Goal: Information Seeking & Learning: Learn about a topic

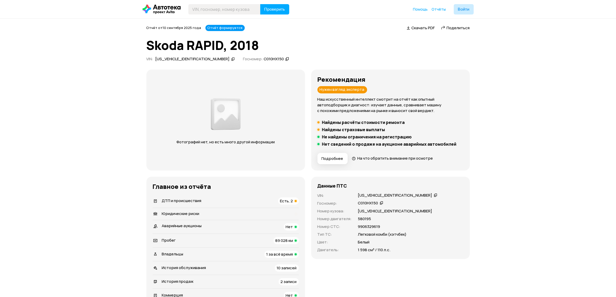
click at [289, 200] on span "Есть, 2" at bounding box center [286, 200] width 13 height 5
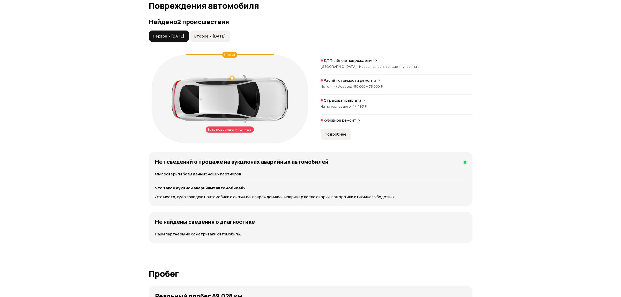
scroll to position [540, 0]
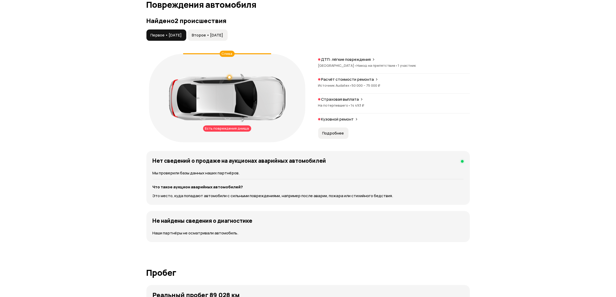
click at [396, 66] on span "•" at bounding box center [397, 65] width 2 height 5
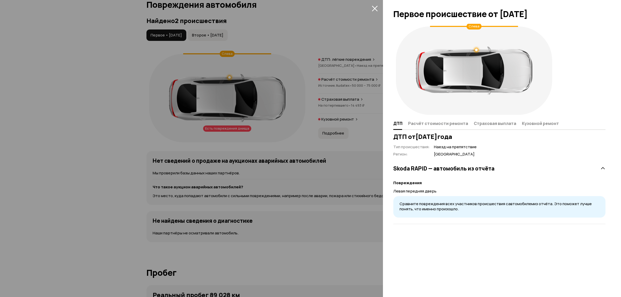
click at [347, 85] on div at bounding box center [310, 148] width 621 height 297
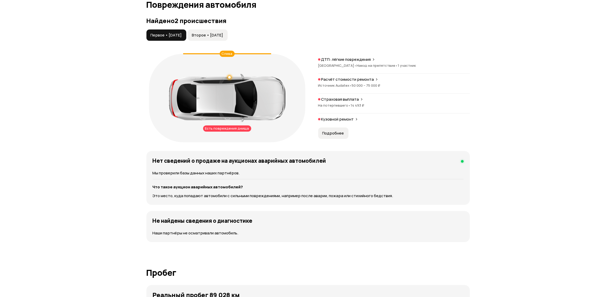
click at [350, 85] on span "•" at bounding box center [351, 85] width 2 height 5
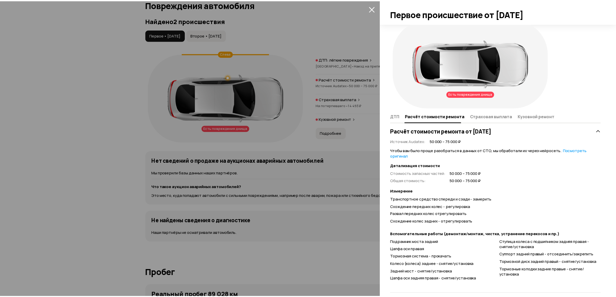
scroll to position [14, 0]
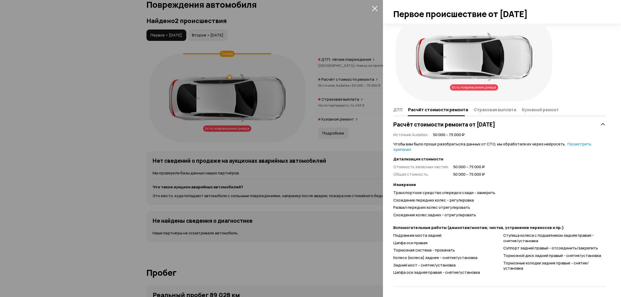
click at [327, 104] on div at bounding box center [310, 148] width 621 height 297
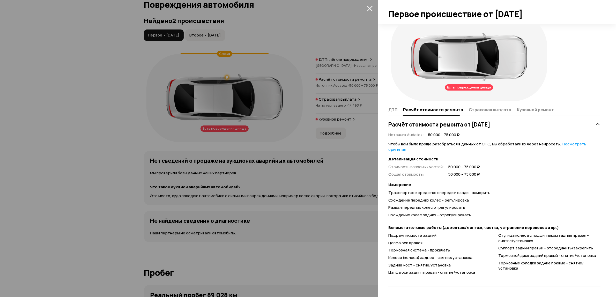
scroll to position [0, 0]
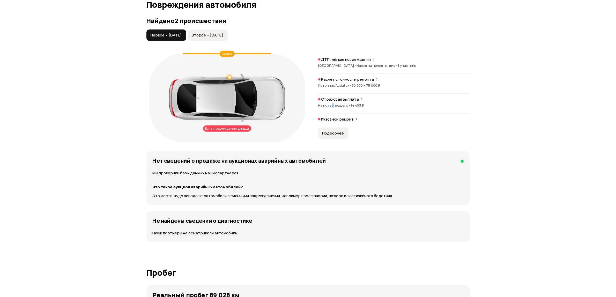
click at [332, 104] on span "На потерпевшего •" at bounding box center [334, 105] width 33 height 5
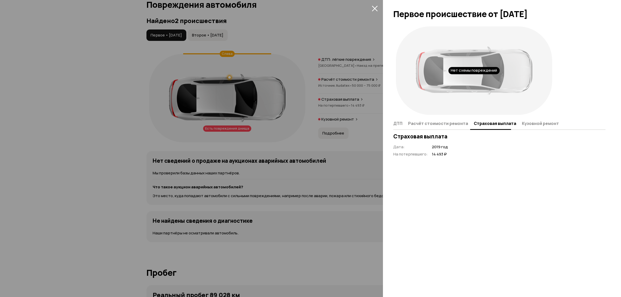
click at [345, 124] on div at bounding box center [310, 148] width 621 height 297
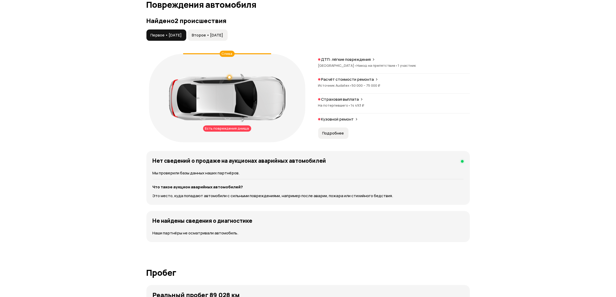
click at [347, 121] on p "Кузовной ремонт" at bounding box center [337, 119] width 33 height 5
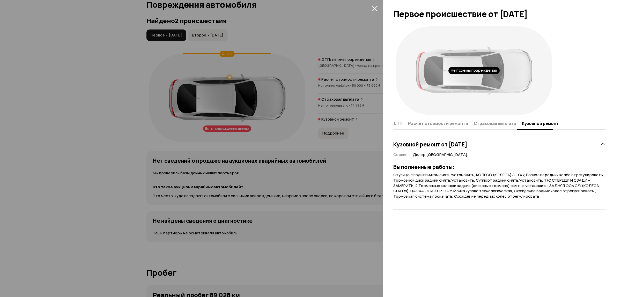
click at [268, 42] on div at bounding box center [310, 148] width 621 height 297
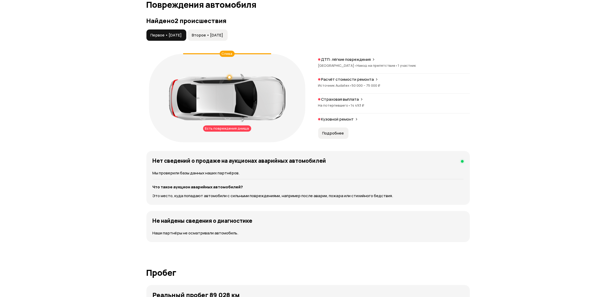
click at [221, 31] on button "Второе • [DATE]" at bounding box center [208, 34] width 40 height 11
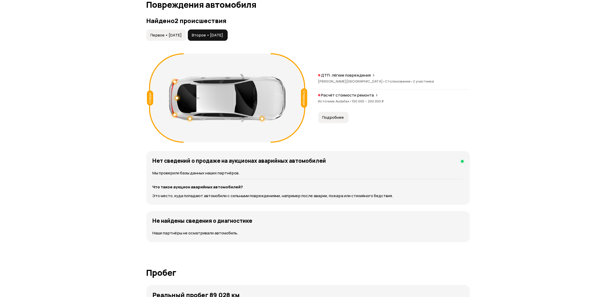
click at [180, 36] on span "Первое • [DATE]" at bounding box center [166, 35] width 31 height 5
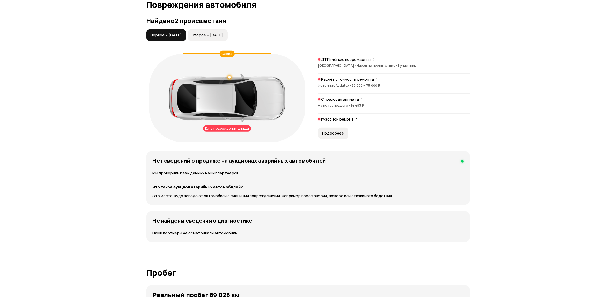
click at [240, 128] on div "Есть повреждения днища" at bounding box center [227, 128] width 48 height 6
click at [357, 66] on span "Наезд на препятствие •" at bounding box center [377, 65] width 41 height 5
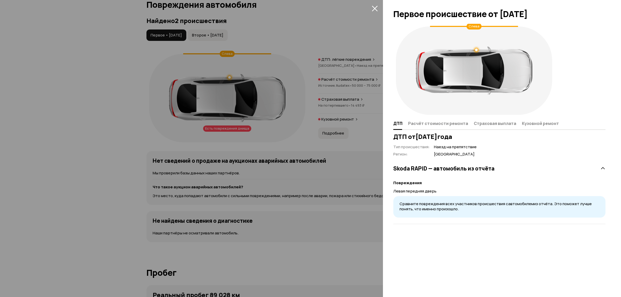
click at [356, 66] on div at bounding box center [310, 148] width 621 height 297
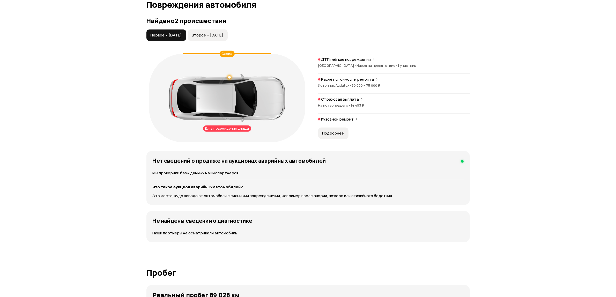
click at [353, 82] on div "Расчёт стоимости ремонта Источник Audatex • 50 000 – 75 000 ₽" at bounding box center [394, 85] width 152 height 17
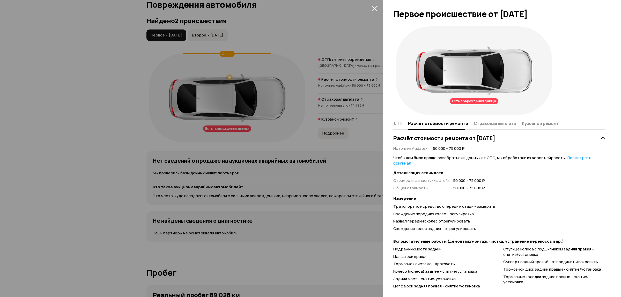
click at [353, 82] on div at bounding box center [310, 148] width 621 height 297
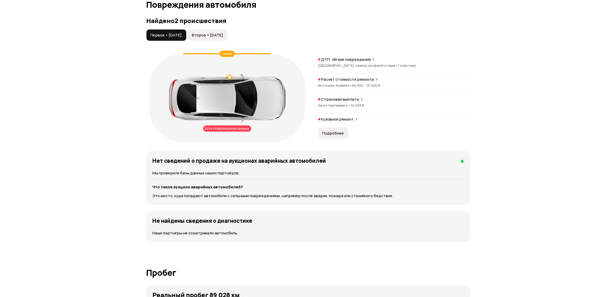
click at [207, 35] on span "Второе • [DATE]" at bounding box center [207, 35] width 31 height 5
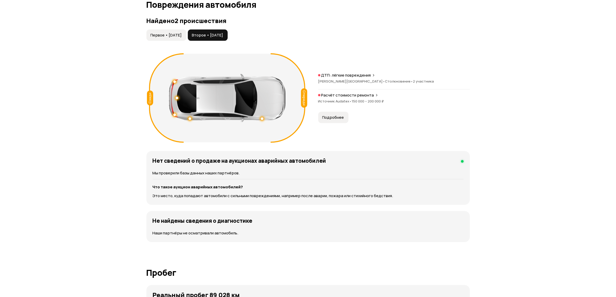
click at [385, 81] on span "Столкновение •" at bounding box center [399, 81] width 28 height 5
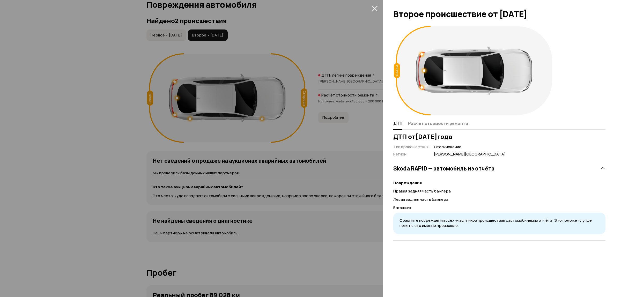
click at [336, 113] on div at bounding box center [310, 148] width 621 height 297
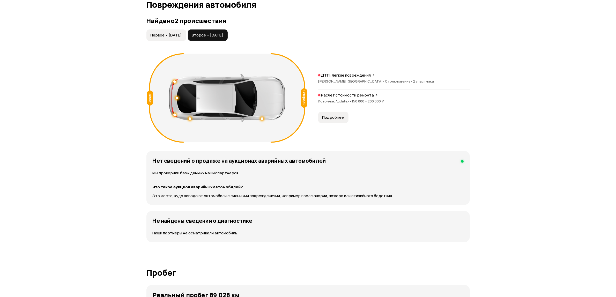
click at [337, 116] on span "Подробнее" at bounding box center [333, 117] width 22 height 5
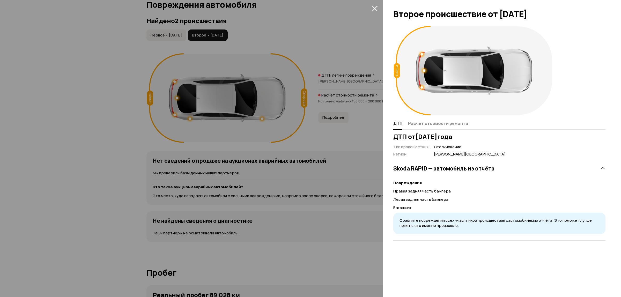
click at [48, 146] on div at bounding box center [310, 148] width 621 height 297
